Goal: Navigation & Orientation: Find specific page/section

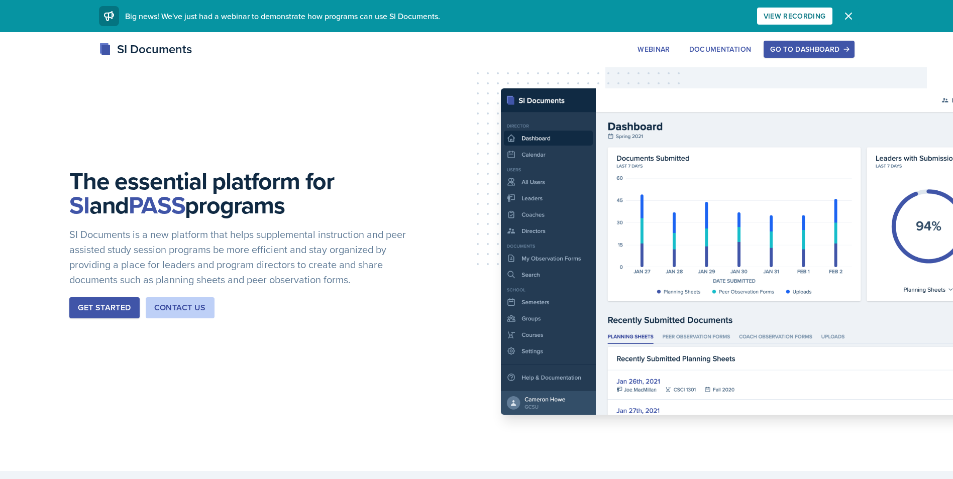
click at [840, 18] on button "Dismiss" at bounding box center [849, 16] width 20 height 20
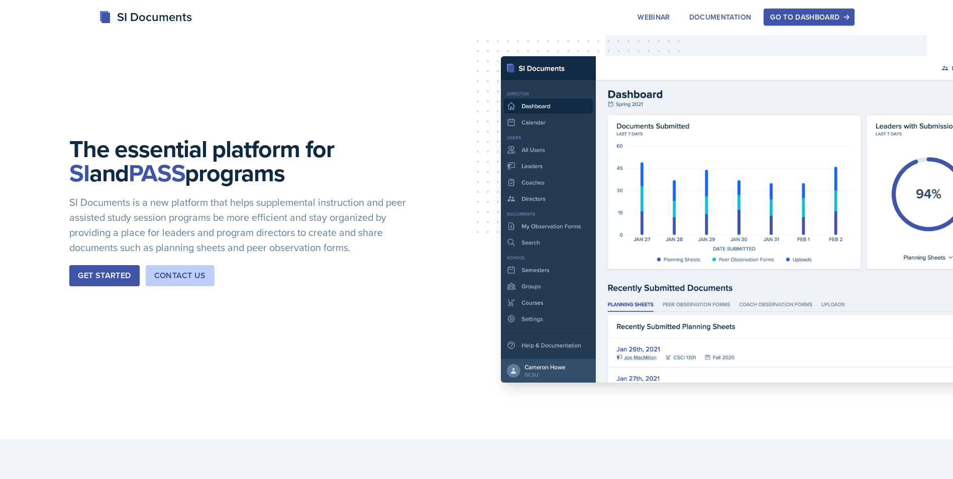
click at [97, 281] on div "Get Started" at bounding box center [104, 276] width 53 height 12
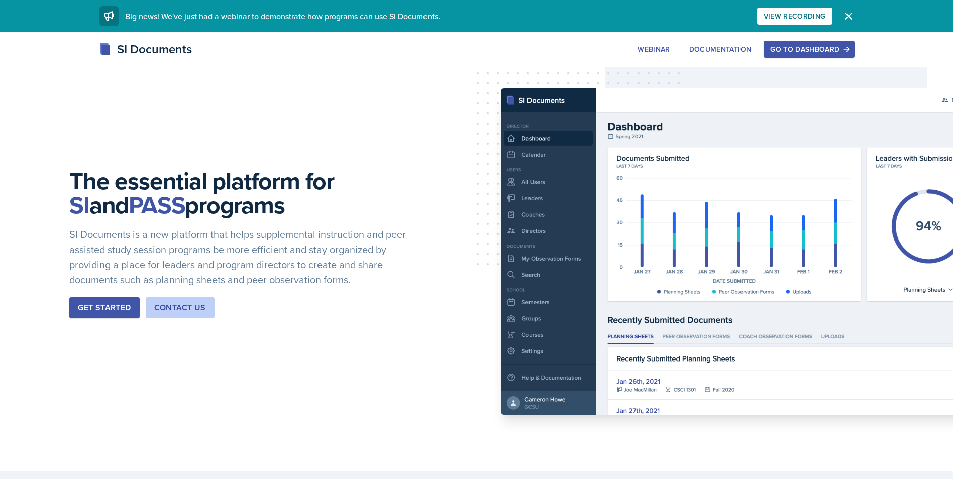
click at [825, 51] on div "Go to Dashboard" at bounding box center [808, 49] width 77 height 8
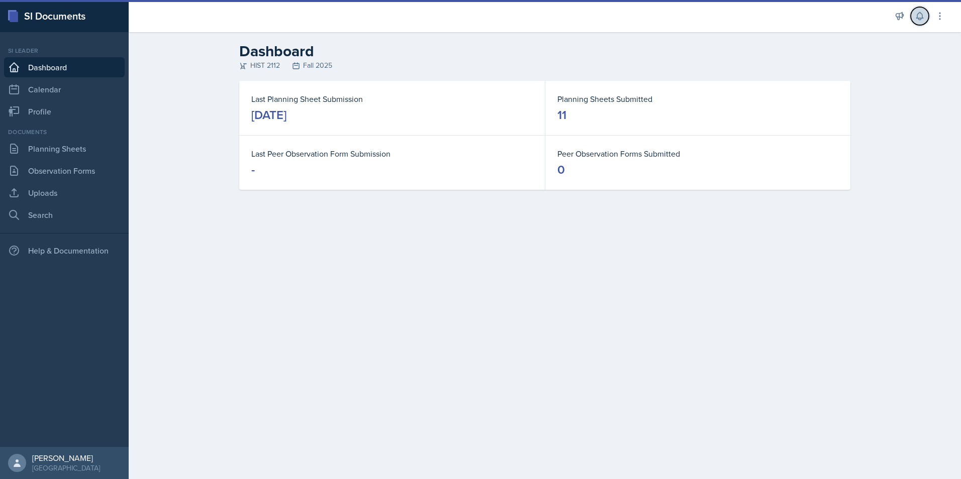
click at [923, 16] on icon at bounding box center [920, 16] width 10 height 10
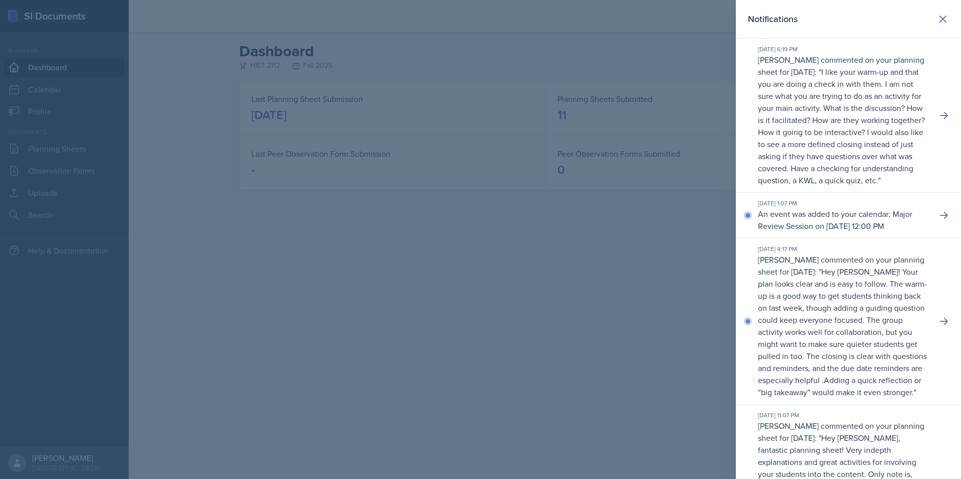
click at [881, 104] on p "I like your warm-up and that you are doing a check in with them. I am not sure …" at bounding box center [841, 126] width 167 height 120
click at [935, 125] on button at bounding box center [944, 116] width 18 height 18
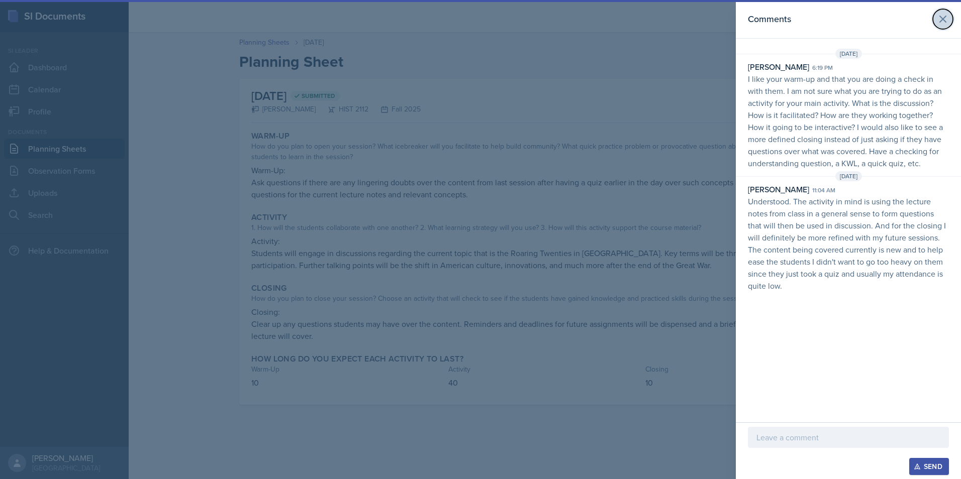
click at [942, 21] on icon at bounding box center [943, 19] width 6 height 6
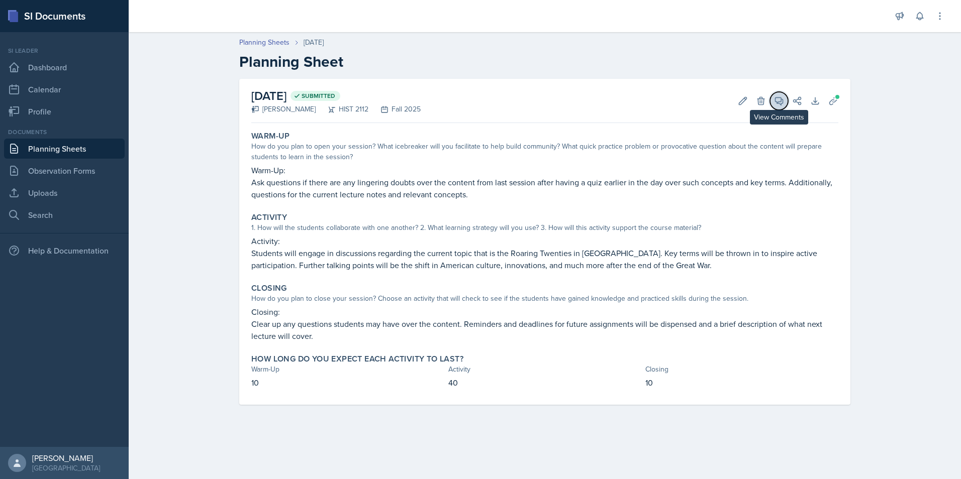
click at [778, 98] on icon at bounding box center [779, 101] width 10 height 10
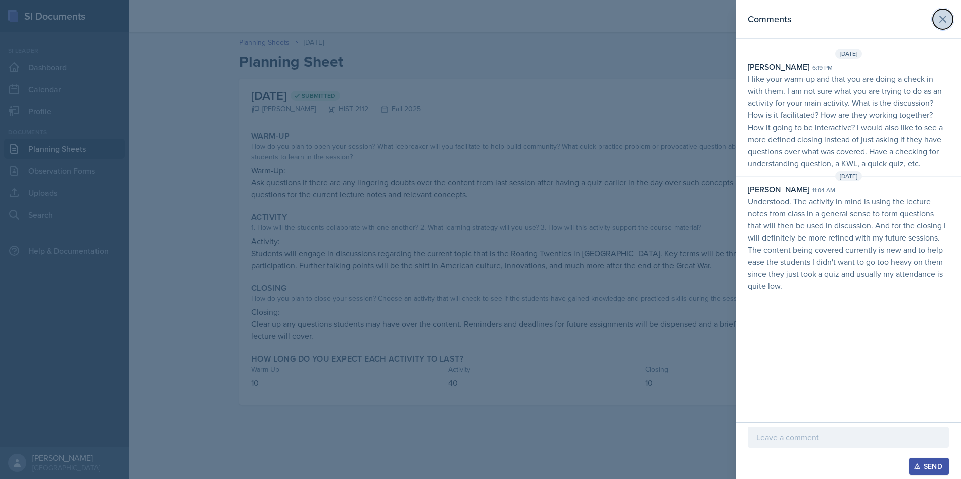
click at [944, 20] on icon at bounding box center [943, 19] width 6 height 6
